Goal: Task Accomplishment & Management: Complete application form

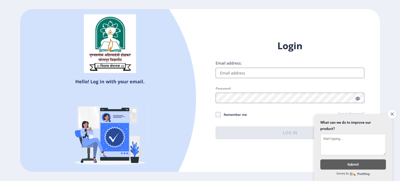
click at [256, 68] on input "Email address:" at bounding box center [290, 73] width 149 height 10
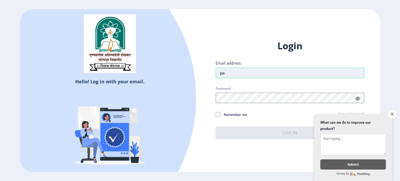
type input "p"
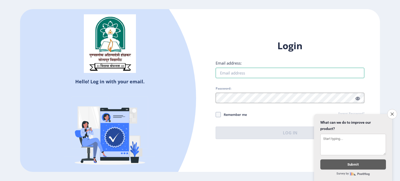
paste input "[EMAIL_ADDRESS][DOMAIN_NAME]"
type input "[EMAIL_ADDRESS][DOMAIN_NAME]"
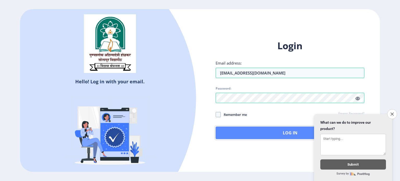
click at [240, 134] on button "Log In" at bounding box center [290, 133] width 149 height 12
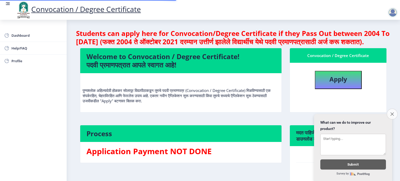
click at [391, 112] on icon "Close survey" at bounding box center [391, 113] width 3 height 3
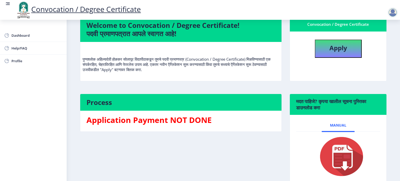
scroll to position [19, 0]
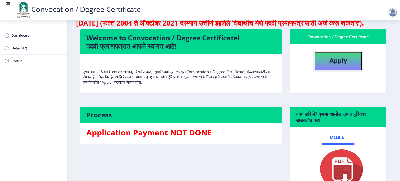
click at [347, 70] on button "Apply" at bounding box center [338, 61] width 47 height 18
select select
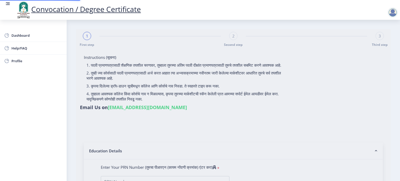
type input "[PERSON_NAME] [PERSON_NAME]"
type input "[DEMOGRAPHIC_DATA]"
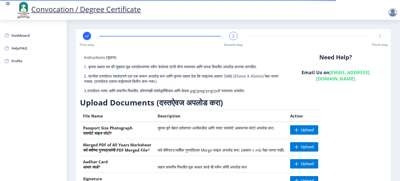
scroll to position [66, 0]
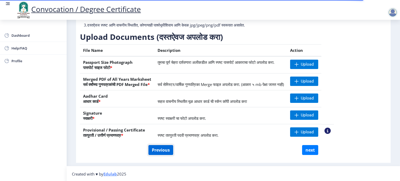
click at [157, 151] on button "Previous" at bounding box center [160, 150] width 25 height 10
select select "Regular"
select select "Mechanical Engineering"
select select "2016"
select select "May"
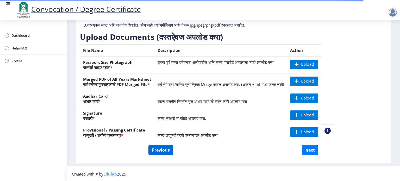
select select "FIRST CLASS WITH DISTINCTION"
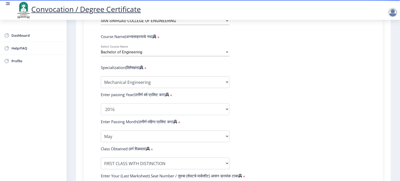
scroll to position [222, 0]
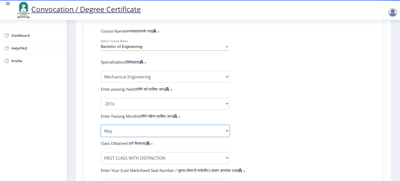
click at [217, 129] on select "Enter Passing Month March April May October November December" at bounding box center [165, 131] width 129 height 12
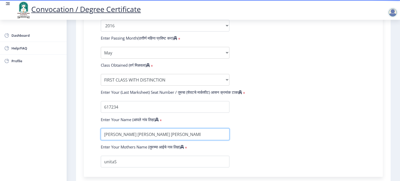
scroll to position [0, 6]
drag, startPoint x: 208, startPoint y: 130, endPoint x: 189, endPoint y: 132, distance: 18.9
click at [189, 132] on input "textarea" at bounding box center [165, 134] width 129 height 12
type input "[PERSON_NAME] [PERSON_NAME]"
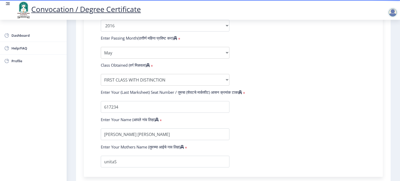
click at [298, 112] on form "Enter Your PRN Number (तुमचा पीआरएन (कायम नोंदणी क्रमांक) एंटर करा) * Student T…" at bounding box center [233, 16] width 273 height 303
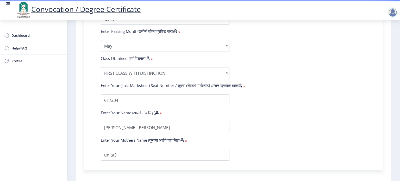
scroll to position [326, 0]
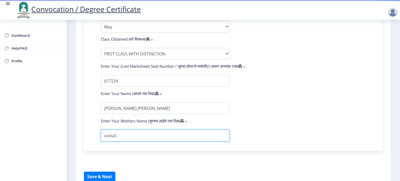
drag, startPoint x: 134, startPoint y: 131, endPoint x: 88, endPoint y: 131, distance: 46.1
type input "[DEMOGRAPHIC_DATA]"
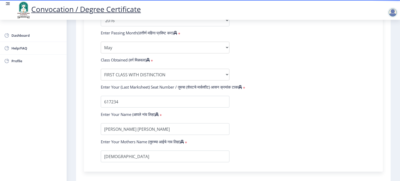
scroll to position [350, 0]
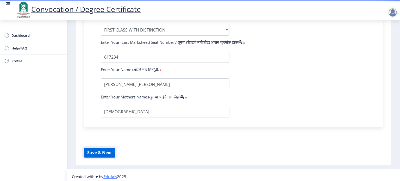
click at [100, 149] on button "Save & Next" at bounding box center [99, 153] width 31 height 10
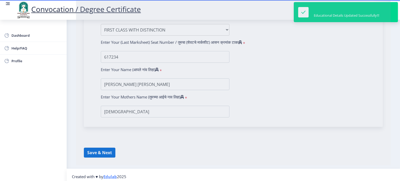
select select
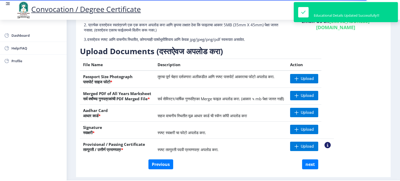
scroll to position [52, 0]
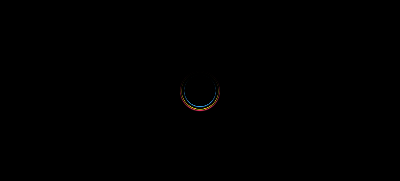
select select "Regular"
select select "Mechanical Engineering"
select select "2016"
select select "May"
select select "FIRST CLASS WITH DISTINCTION"
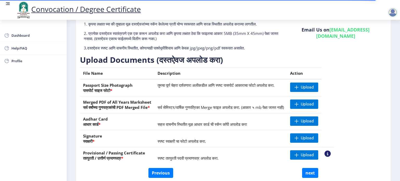
scroll to position [66, 0]
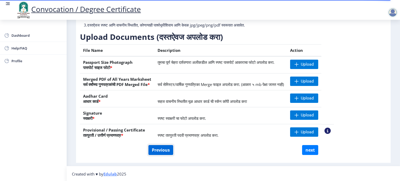
click at [159, 151] on button "Previous" at bounding box center [160, 150] width 25 height 10
select select "Regular"
select select "Mechanical Engineering"
select select "2016"
select select "May"
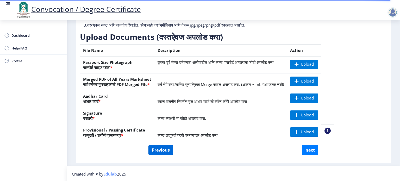
select select "FIRST CLASS WITH DISTINCTION"
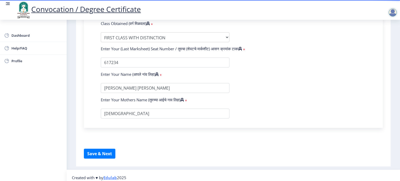
scroll to position [333, 0]
click at [106, 151] on button "Save & Next" at bounding box center [99, 153] width 31 height 10
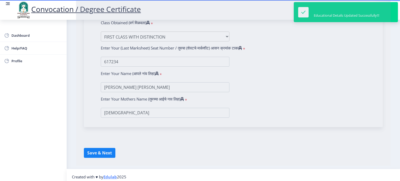
select select
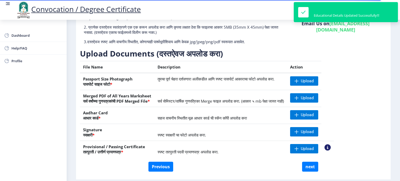
scroll to position [52, 0]
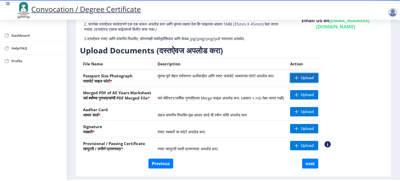
click at [299, 78] on span at bounding box center [296, 78] width 4 height 4
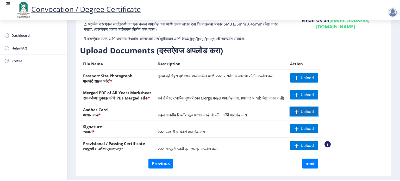
click at [318, 110] on span "Upload" at bounding box center [304, 111] width 28 height 9
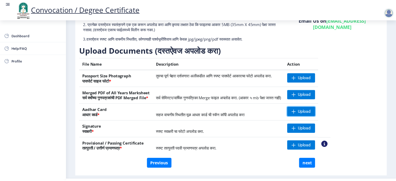
scroll to position [66, 0]
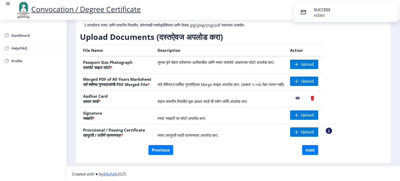
click at [305, 98] on nb-action at bounding box center [297, 97] width 15 height 9
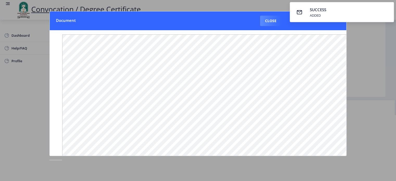
click at [268, 21] on button "Close" at bounding box center [270, 21] width 21 height 10
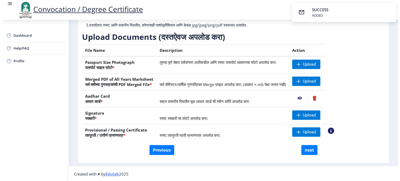
scroll to position [15, 0]
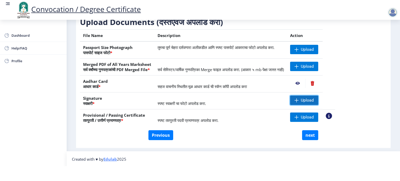
click at [314, 102] on span "Upload" at bounding box center [304, 100] width 28 height 9
click at [305, 98] on nb-action at bounding box center [297, 100] width 15 height 9
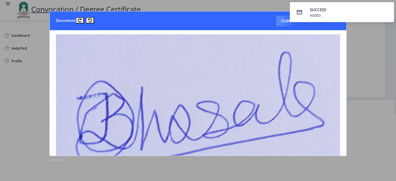
scroll to position [0, 0]
click at [278, 20] on button "Close" at bounding box center [286, 21] width 21 height 10
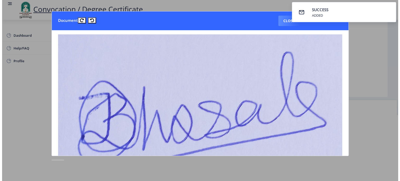
scroll to position [15, 0]
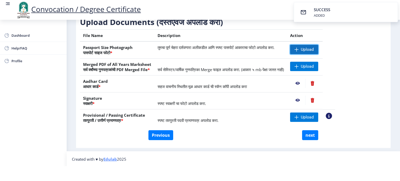
click at [318, 48] on span "Upload" at bounding box center [304, 49] width 28 height 9
click at [305, 48] on nb-action at bounding box center [297, 49] width 15 height 9
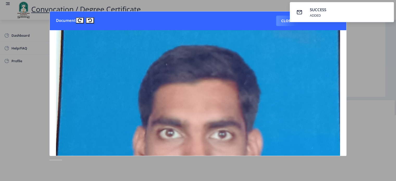
scroll to position [78, 0]
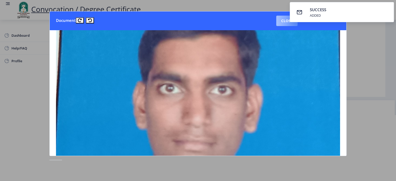
click at [279, 22] on button "Close" at bounding box center [286, 21] width 21 height 10
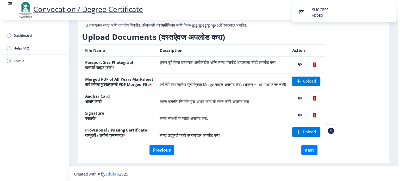
scroll to position [15, 0]
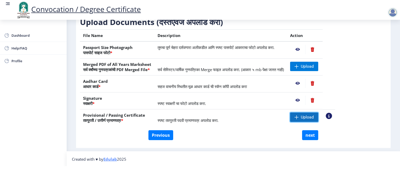
click at [299, 117] on span at bounding box center [296, 117] width 4 height 4
click at [305, 117] on nb-action at bounding box center [297, 116] width 15 height 9
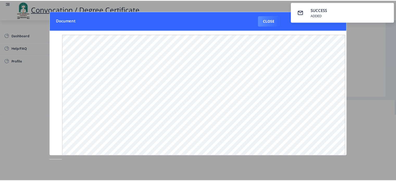
scroll to position [0, 0]
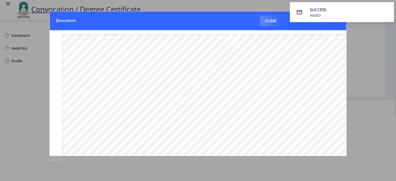
click at [270, 22] on button "Close" at bounding box center [270, 21] width 21 height 10
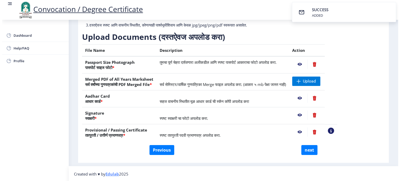
scroll to position [15, 0]
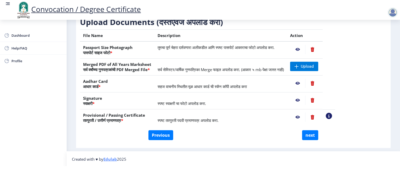
click at [332, 114] on nb-action at bounding box center [329, 116] width 6 height 6
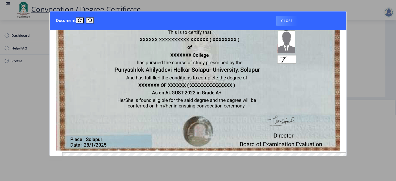
scroll to position [0, 0]
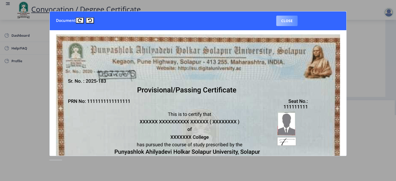
click at [292, 21] on button "Close" at bounding box center [286, 21] width 21 height 10
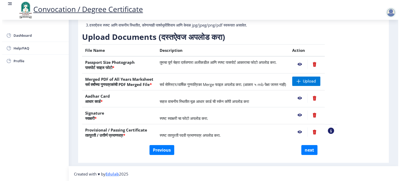
scroll to position [15, 0]
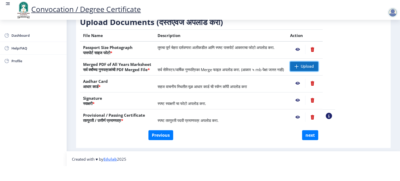
click at [314, 64] on span "Upload" at bounding box center [307, 66] width 13 height 5
click at [305, 65] on nb-action at bounding box center [297, 66] width 15 height 9
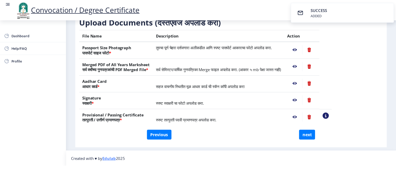
scroll to position [0, 0]
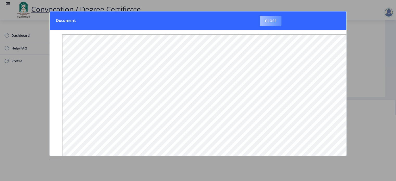
click at [274, 22] on button "Close" at bounding box center [270, 21] width 21 height 10
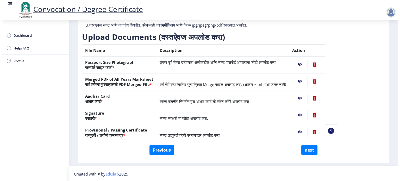
scroll to position [15, 0]
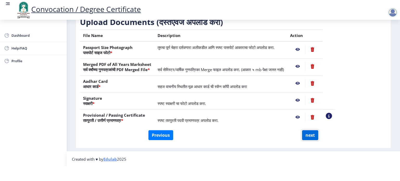
click at [306, 135] on button "next" at bounding box center [310, 135] width 16 height 10
select select
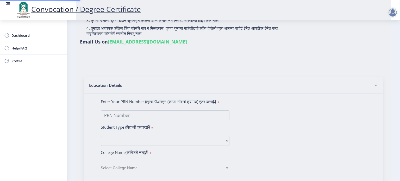
scroll to position [0, 0]
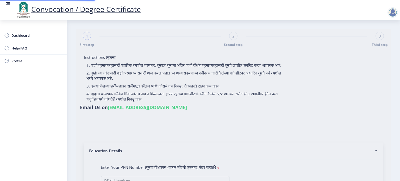
select select
type input "[PERSON_NAME] [PERSON_NAME]"
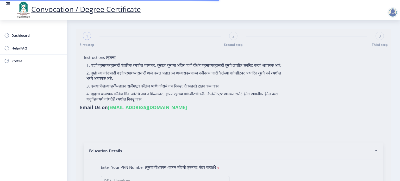
type input "[DEMOGRAPHIC_DATA]"
type input "2012032510002703"
select select "Regular"
select select "2016"
select select "May"
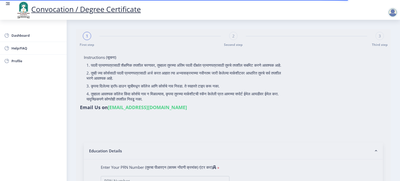
select select "FIRST CLASS WITH DISTINCTION"
type input "617234"
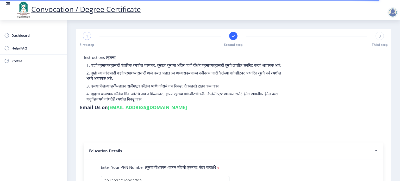
select select
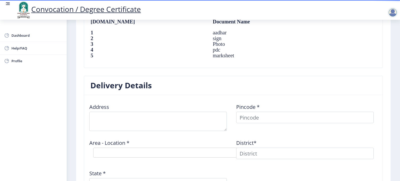
scroll to position [390, 0]
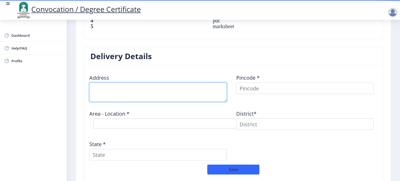
click at [150, 83] on textarea at bounding box center [157, 92] width 137 height 19
type textarea "A/P: Khavaspur Tal:[GEOGRAPHIC_DATA]"
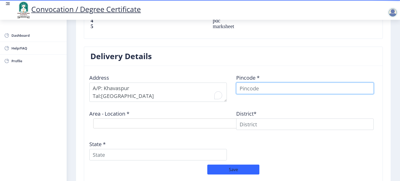
type input "Pankaj"
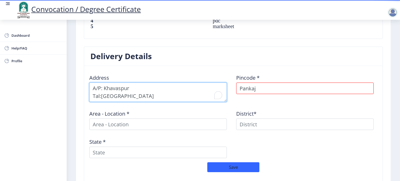
click at [145, 90] on textarea "To enrich screen reader interactions, please activate Accessibility in Grammarl…" at bounding box center [157, 92] width 137 height 19
drag, startPoint x: 130, startPoint y: 97, endPoint x: 84, endPoint y: 83, distance: 47.9
click at [86, 82] on div "Address" at bounding box center [159, 86] width 147 height 32
type textarea "55A, [GEOGRAPHIC_DATA], [GEOGRAPHIC_DATA], [GEOGRAPHIC_DATA]"
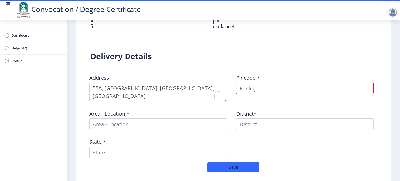
click at [271, 97] on div "Pincode * Pankaj" at bounding box center [306, 86] width 147 height 32
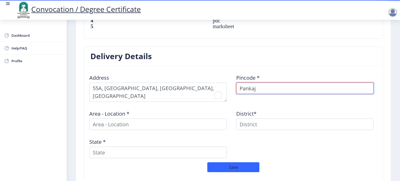
drag, startPoint x: 272, startPoint y: 82, endPoint x: 231, endPoint y: 91, distance: 41.7
click at [232, 91] on div "Address Pincode * Pankaj Area - Location * District* State *" at bounding box center [233, 116] width 294 height 92
type input "413306"
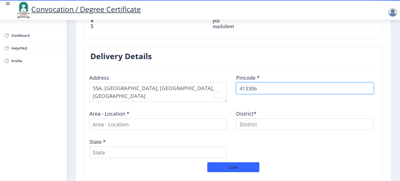
select select
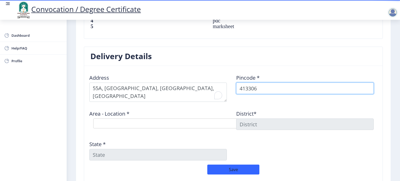
type input "413306"
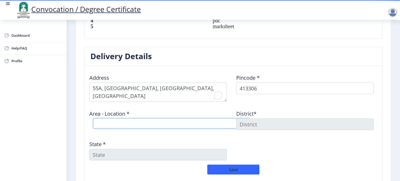
click at [124, 122] on select "Select Area Location Achakdani B.O Chikmahud B.O Gaigavan [PERSON_NAME] B.O Kat…" at bounding box center [171, 123] width 156 height 10
select select "6: Object"
click at [93, 118] on select "Select Area Location Achakdani B.O Chikmahud B.O Gaigavan [PERSON_NAME] B.O Kat…" at bounding box center [171, 123] width 156 height 10
type input "SOLAPUR"
type input "[GEOGRAPHIC_DATA]"
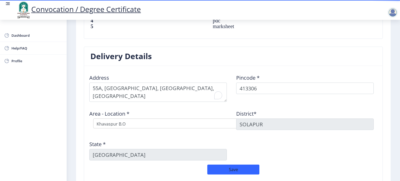
click at [251, 137] on div "Address Pincode * 413306 Area - Location * Select Area Location [GEOGRAPHIC_DAT…" at bounding box center [233, 117] width 294 height 94
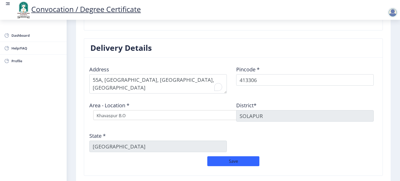
scroll to position [437, 0]
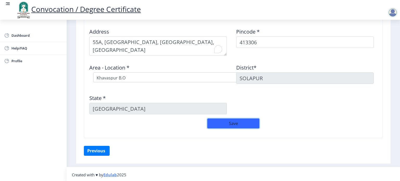
click at [231, 125] on button "Save" at bounding box center [233, 123] width 52 height 10
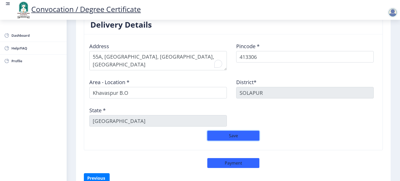
scroll to position [449, 0]
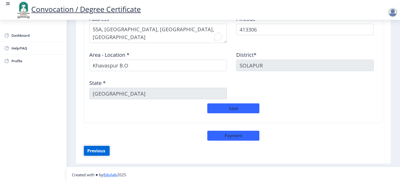
click at [103, 149] on button "Previous ‍" at bounding box center [97, 151] width 26 height 10
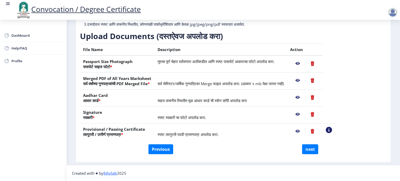
scroll to position [66, 0]
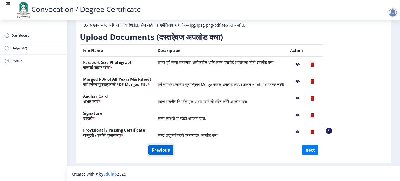
click at [160, 150] on button "Previous" at bounding box center [160, 150] width 25 height 10
select select "Regular"
select select "Mechanical Engineering"
select select "2016"
select select "May"
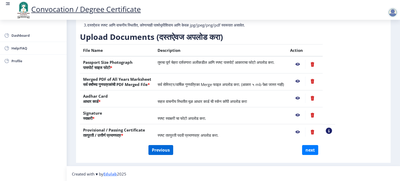
select select "FIRST CLASS WITH DISTINCTION"
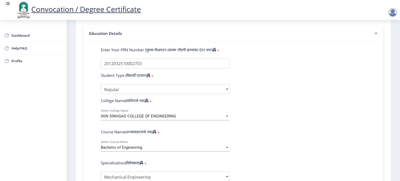
scroll to position [118, 0]
click at [188, 114] on div "SKN SINHGAD COLLEGE OF ENGINEERING" at bounding box center [163, 116] width 124 height 4
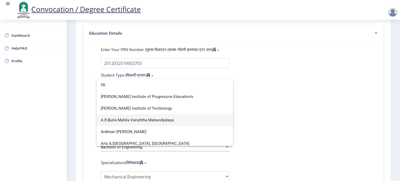
scroll to position [0, 0]
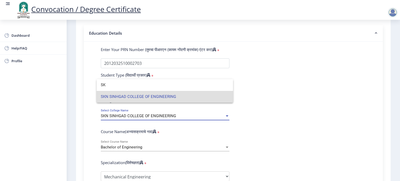
type input "S"
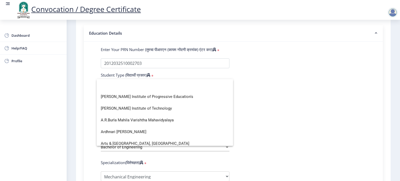
click at [391, 92] on div at bounding box center [200, 90] width 400 height 181
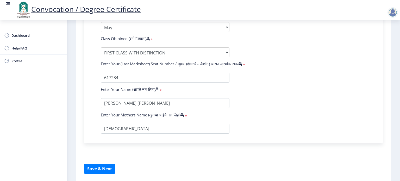
scroll to position [333, 0]
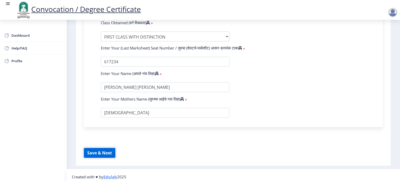
click at [93, 153] on button "Save & Next" at bounding box center [99, 153] width 31 height 10
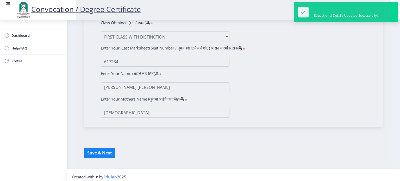
select select
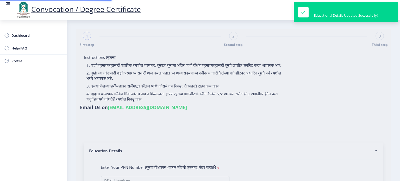
type input "[PERSON_NAME] [PERSON_NAME]"
type input "[DEMOGRAPHIC_DATA]"
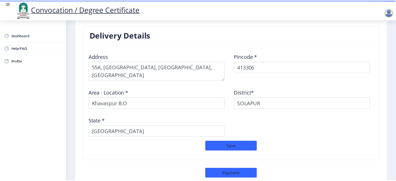
scroll to position [443, 0]
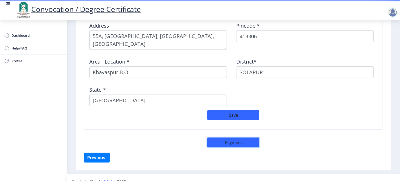
click at [214, 142] on button "Payment" at bounding box center [233, 142] width 52 height 10
select select "sealed"
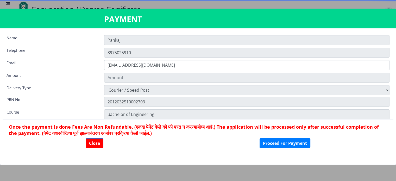
type input "2885"
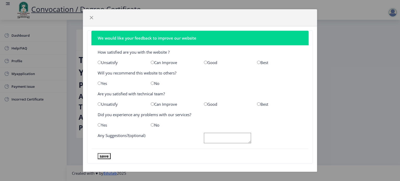
click at [204, 63] on input "radio" at bounding box center [205, 62] width 3 height 3
radio input "true"
click at [98, 83] on input "radio" at bounding box center [99, 82] width 3 height 3
radio input "true"
click at [205, 104] on input "radio" at bounding box center [205, 103] width 3 height 3
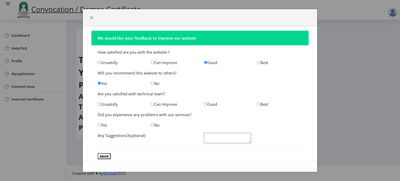
radio input "true"
click at [151, 125] on input "radio" at bounding box center [152, 124] width 3 height 3
radio input "true"
click at [106, 155] on button "save" at bounding box center [104, 156] width 13 height 6
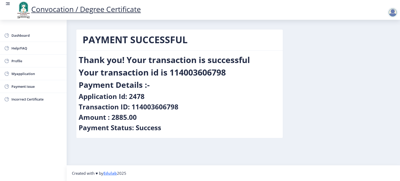
click at [84, 10] on link "Convocation / Degree Certificate" at bounding box center [78, 9] width 125 height 10
click at [27, 35] on span "Dashboard" at bounding box center [36, 35] width 51 height 6
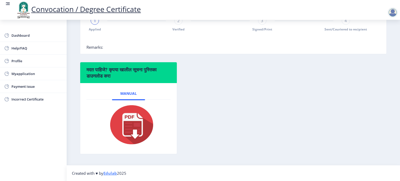
scroll to position [91, 0]
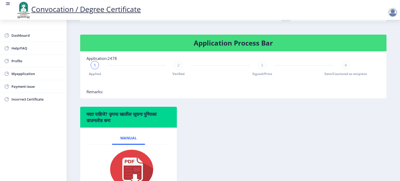
click at [95, 68] on span "1" at bounding box center [95, 64] width 2 height 5
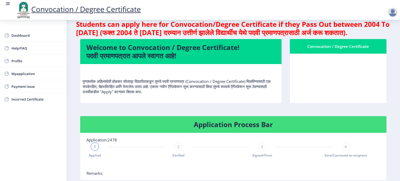
scroll to position [0, 0]
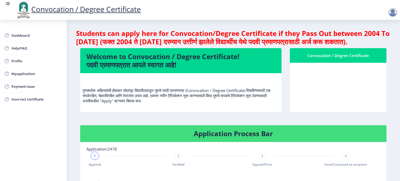
click at [396, 12] on div at bounding box center [392, 12] width 10 height 10
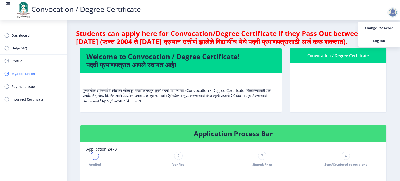
click at [20, 72] on span "Myapplication" at bounding box center [36, 74] width 51 height 6
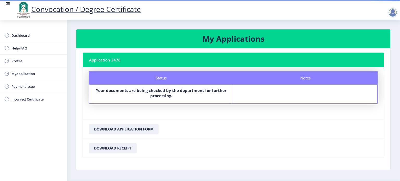
scroll to position [15, 0]
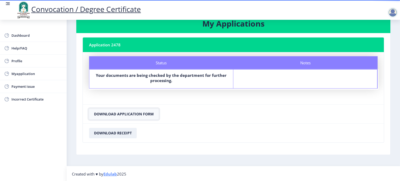
click at [145, 113] on button "Download Application Form" at bounding box center [124, 114] width 70 height 10
click at [122, 134] on button "Download Receipt" at bounding box center [113, 133] width 48 height 10
click at [392, 13] on div at bounding box center [392, 12] width 10 height 10
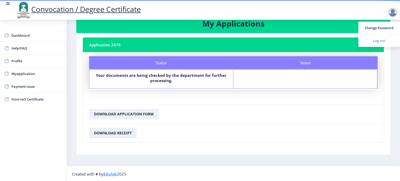
click at [377, 41] on span "Log out" at bounding box center [378, 40] width 33 height 6
